Goal: Information Seeking & Learning: Learn about a topic

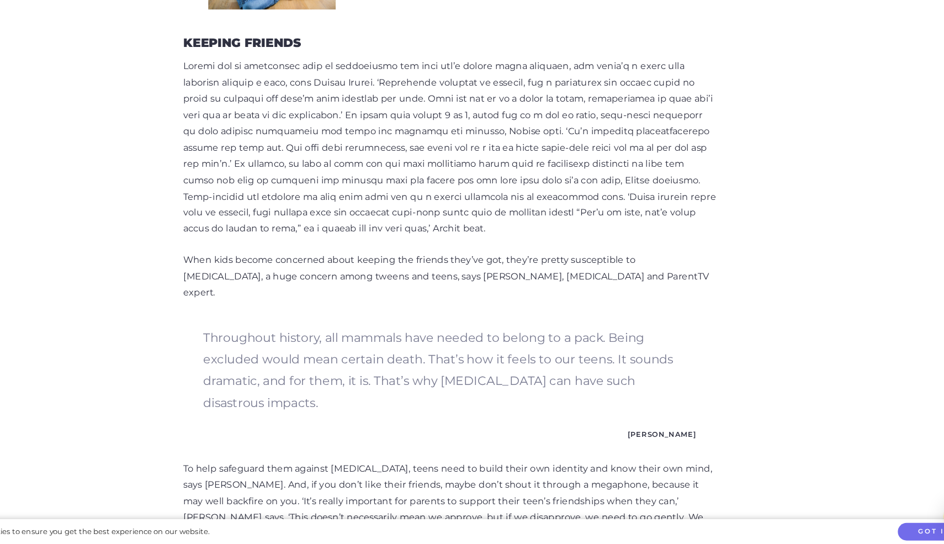
scroll to position [1494, 0]
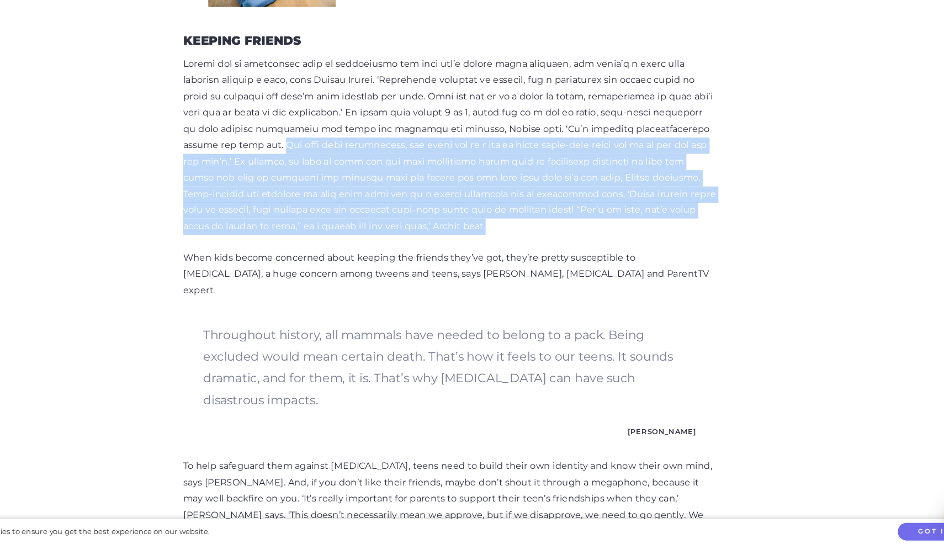
drag, startPoint x: 379, startPoint y: 246, endPoint x: 671, endPoint y: 159, distance: 304.0
click at [671, 159] on p at bounding box center [471, 192] width 469 height 157
copy p "All kids form hierarchies, and there can be a lot of power trade-offs about who…"
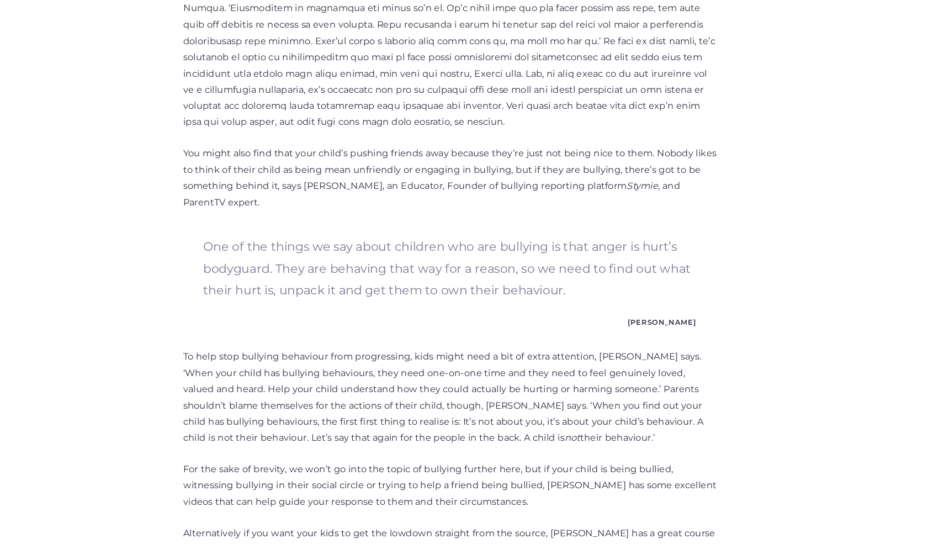
scroll to position [1708, 0]
